Goal: Complete application form

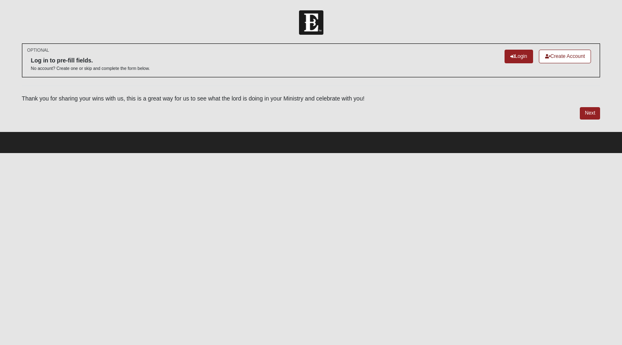
click at [519, 55] on link "Login" at bounding box center [519, 57] width 29 height 14
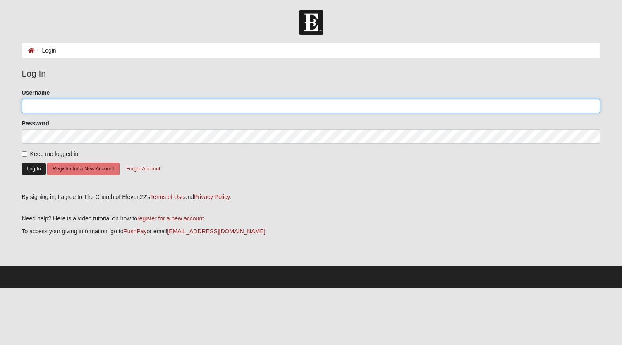
type input "Beyond90"
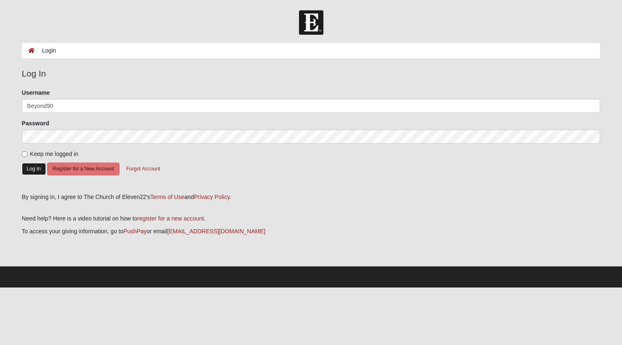
click at [29, 168] on button "Log In" at bounding box center [34, 169] width 24 height 12
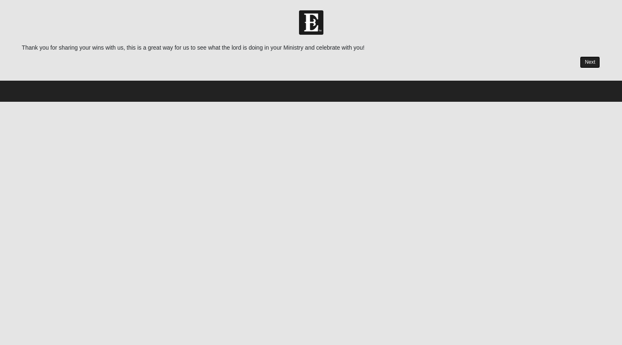
click at [593, 60] on link "Next" at bounding box center [590, 62] width 20 height 12
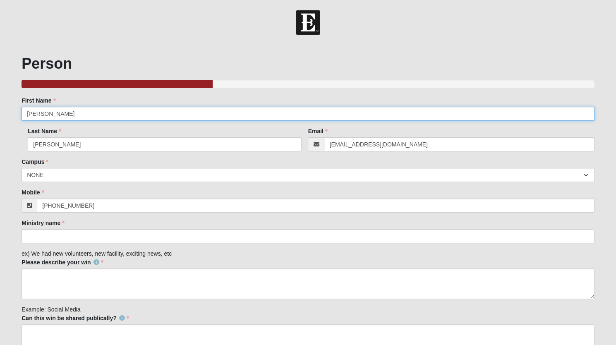
drag, startPoint x: 54, startPoint y: 118, endPoint x: 5, endPoint y: 125, distance: 49.8
click at [5, 125] on form "Hello Barton My Account Log Out Ministry Partner Wins Events Ministry Partner W…" at bounding box center [308, 298] width 616 height 576
type input "Lori"
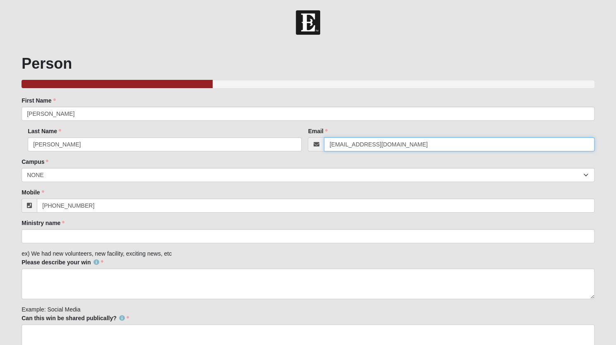
drag, startPoint x: 390, startPoint y: 143, endPoint x: 265, endPoint y: 158, distance: 125.5
click at [265, 158] on div "Person 33.333333333333333333333333330% Complete Family Member to Register First…" at bounding box center [308, 295] width 573 height 480
type input "lchelf@beyond90.org"
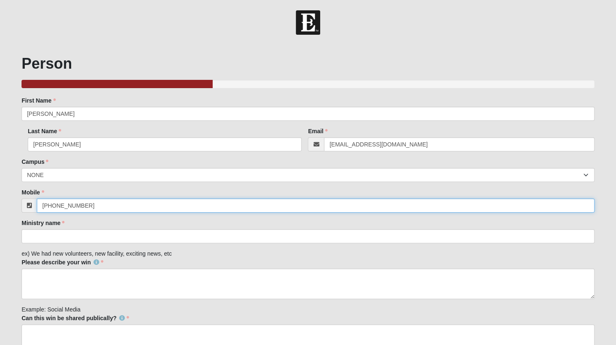
click at [86, 204] on input "(904) 509-6946" at bounding box center [316, 206] width 558 height 14
type input "(904) 509-9388"
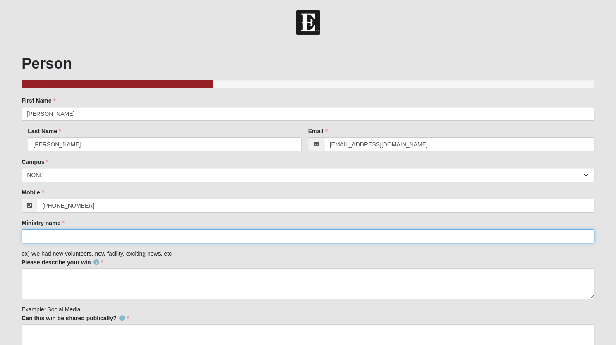
click at [39, 239] on input "Ministry name" at bounding box center [308, 236] width 573 height 14
type input "Beyond90"
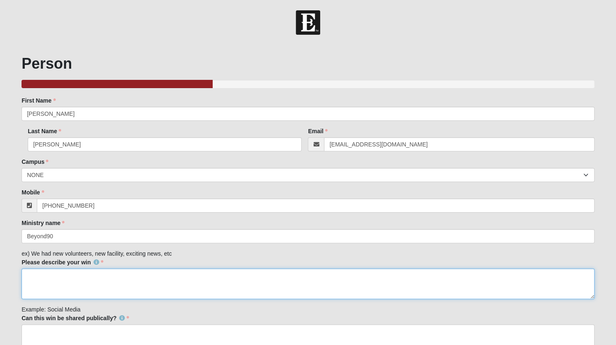
click at [43, 274] on textarea "Please describe your win" at bounding box center [308, 283] width 573 height 31
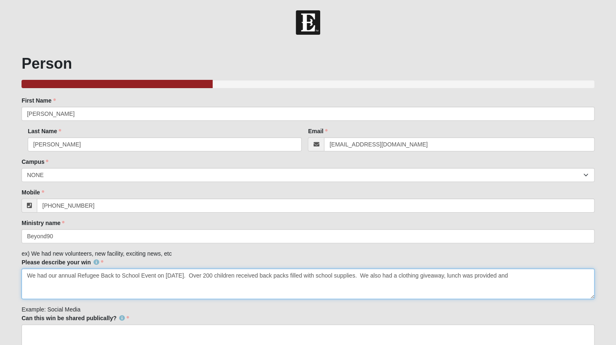
click at [206, 275] on textarea "We had our annual Refugee Back to School Event on July 28th. Over 200 children …" at bounding box center [308, 283] width 573 height 31
click at [240, 276] on textarea "We had our annual Refugee Back to School Event on July 28th. Over 200 children …" at bounding box center [308, 283] width 573 height 31
click at [565, 273] on textarea "We had our annual Refugee Back to School Event on July 28th. Over 200 children …" at bounding box center [308, 283] width 573 height 31
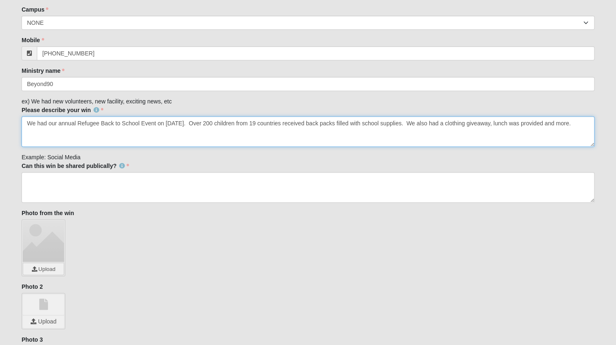
scroll to position [156, 0]
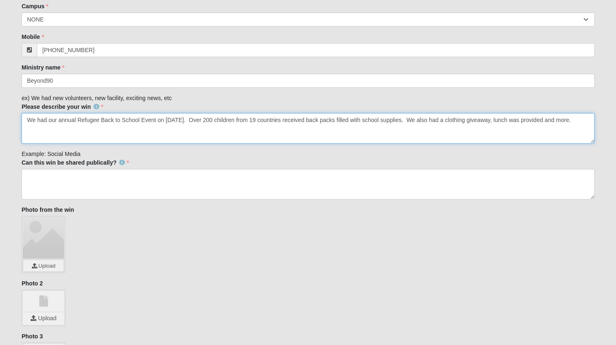
type textarea "We had our annual Refugee Back to School Event on July 28th. Over 200 children …"
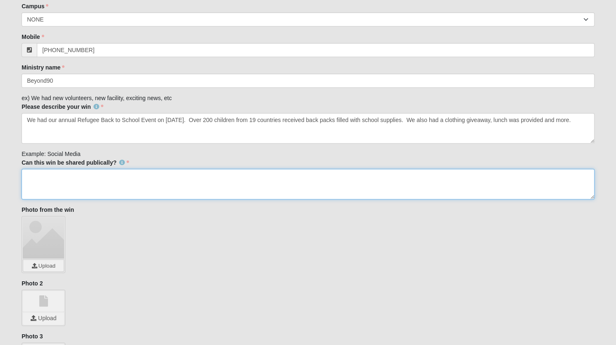
click at [39, 172] on textarea "Can this win be shared publically?" at bounding box center [308, 184] width 573 height 31
type textarea "yes"
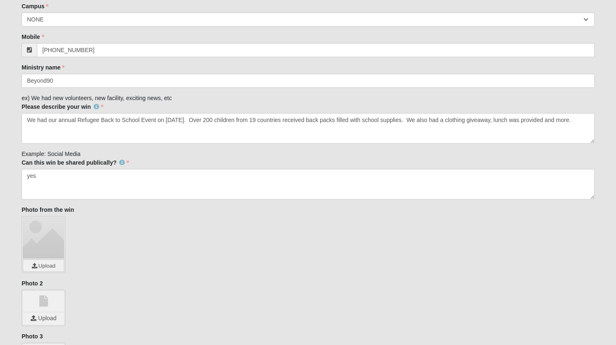
click at [186, 281] on div "Photo 2 Upload" at bounding box center [308, 302] width 573 height 47
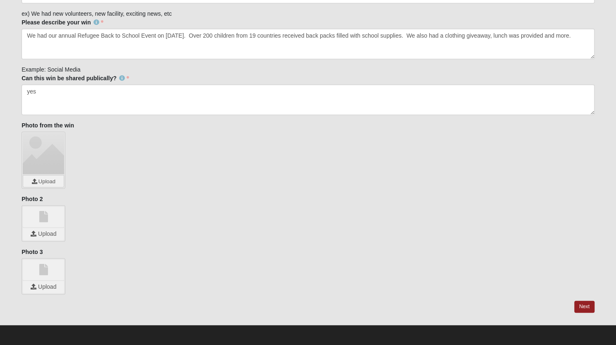
click at [42, 160] on div at bounding box center [43, 153] width 41 height 41
click at [35, 179] on input "file" at bounding box center [43, 181] width 41 height 12
click at [45, 179] on input "file" at bounding box center [43, 181] width 41 height 12
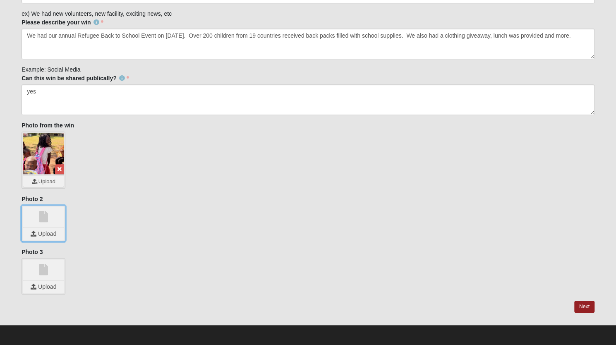
click at [35, 233] on input "file" at bounding box center [43, 234] width 41 height 12
click at [35, 284] on input "file" at bounding box center [43, 287] width 41 height 12
click at [61, 220] on icon at bounding box center [59, 222] width 4 height 6
click at [61, 273] on icon at bounding box center [59, 275] width 4 height 6
click at [34, 233] on input "file" at bounding box center [43, 234] width 41 height 12
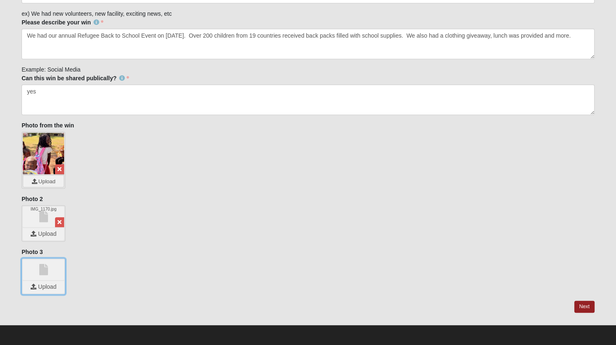
click at [34, 284] on input "file" at bounding box center [43, 287] width 41 height 12
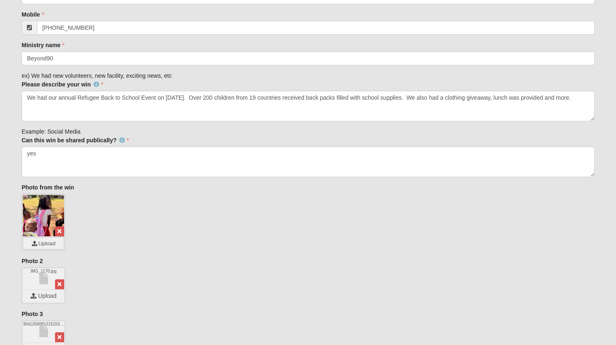
scroll to position [114, 0]
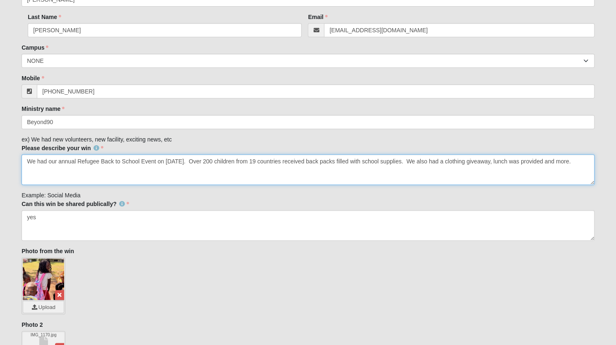
click at [184, 160] on textarea "We had our annual Refugee Back to School Event on July 28th. Over 200 children …" at bounding box center [308, 169] width 573 height 31
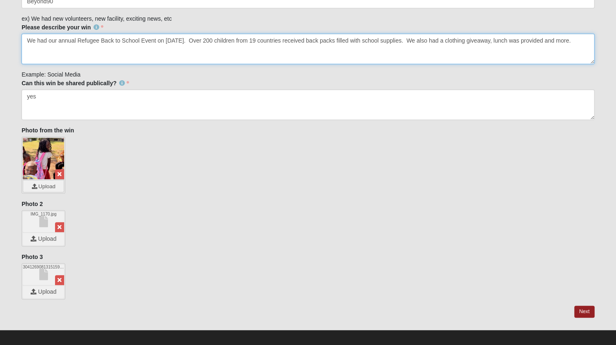
scroll to position [240, 0]
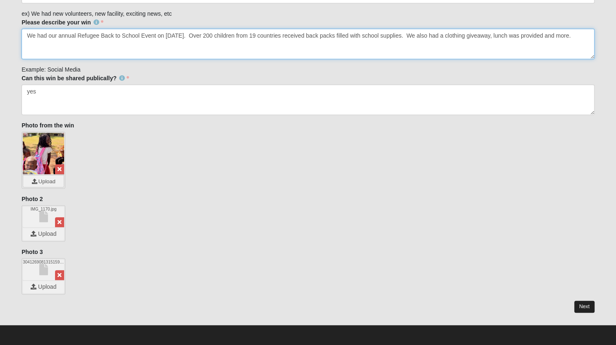
type textarea "We had our annual Refugee Back to School Event on July 26th. Over 200 children …"
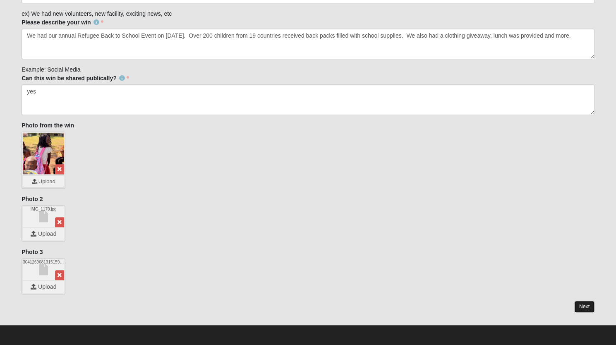
click at [582, 307] on link "Next" at bounding box center [584, 307] width 20 height 12
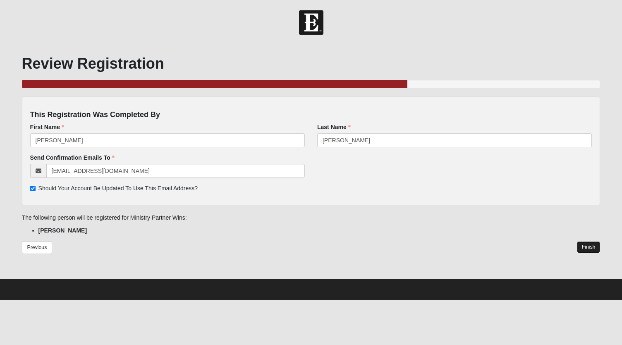
click at [594, 247] on link "Finish" at bounding box center [589, 247] width 24 height 12
